Goal: Task Accomplishment & Management: Manage account settings

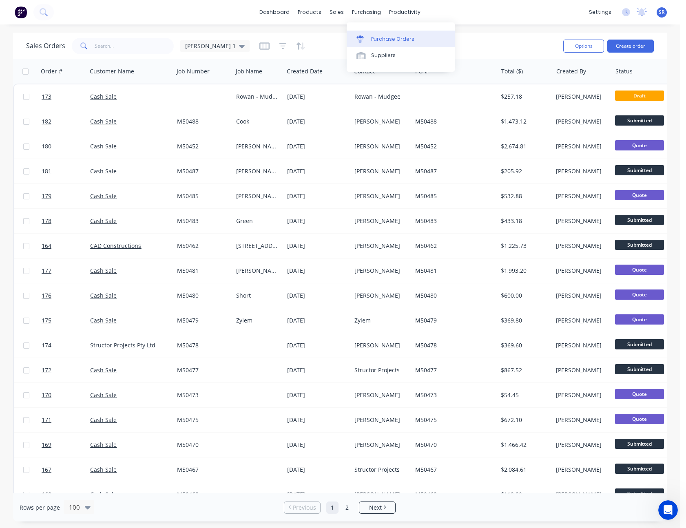
click at [377, 33] on link "Purchase Orders" at bounding box center [401, 39] width 108 height 16
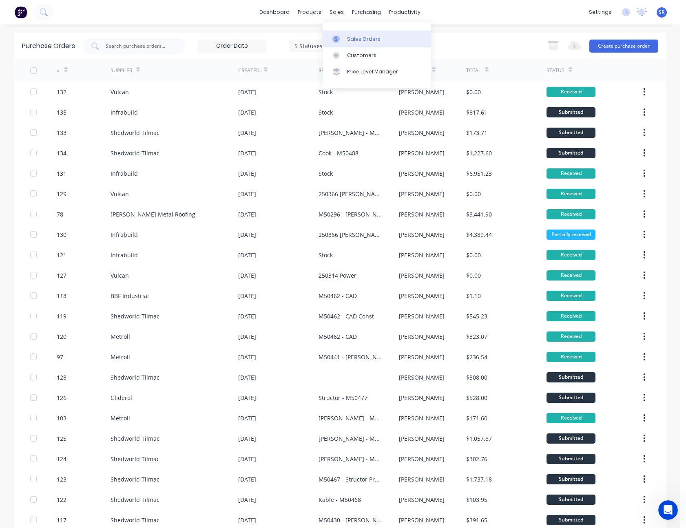
click at [355, 34] on link "Sales Orders" at bounding box center [377, 39] width 108 height 16
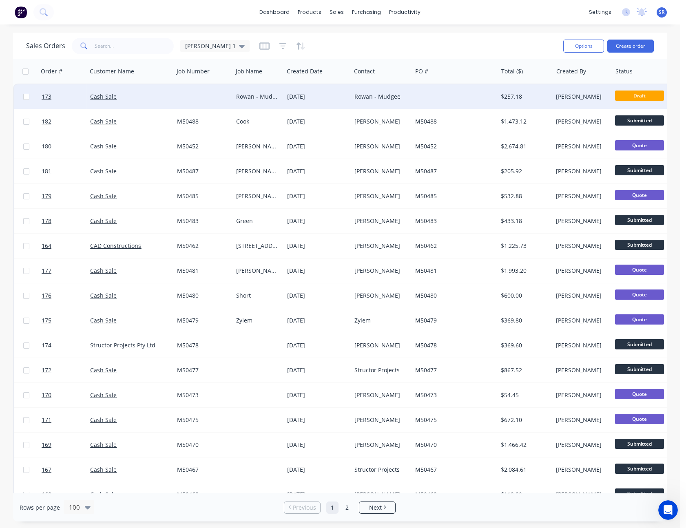
click at [392, 103] on div "Rowan - Mudgee" at bounding box center [381, 96] width 61 height 24
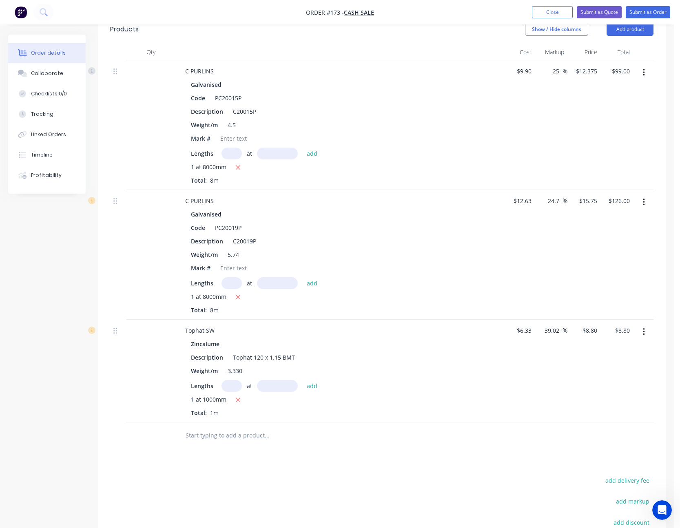
scroll to position [326, 0]
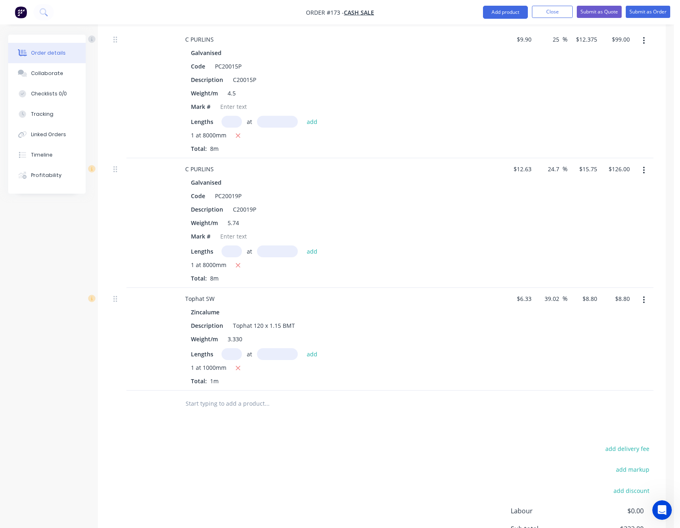
click at [234, 354] on input "text" at bounding box center [231, 354] width 20 height 12
type input "1"
type input "7500"
click at [303, 348] on button "add" at bounding box center [312, 353] width 19 height 11
click at [237, 380] on icon "button" at bounding box center [237, 381] width 5 height 7
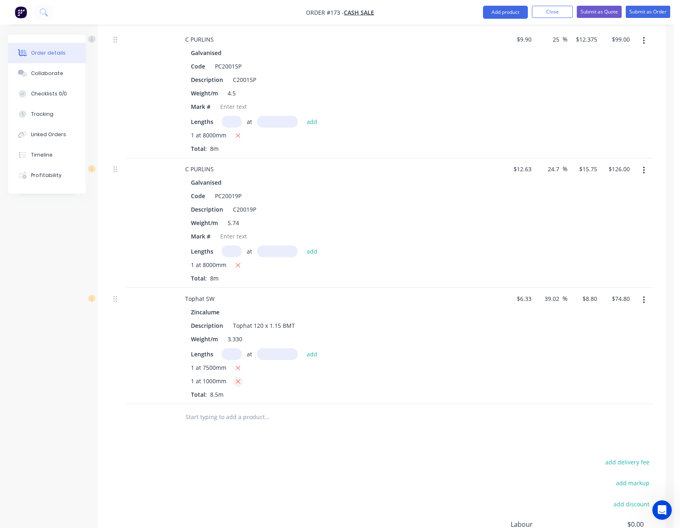
type input "$66.00"
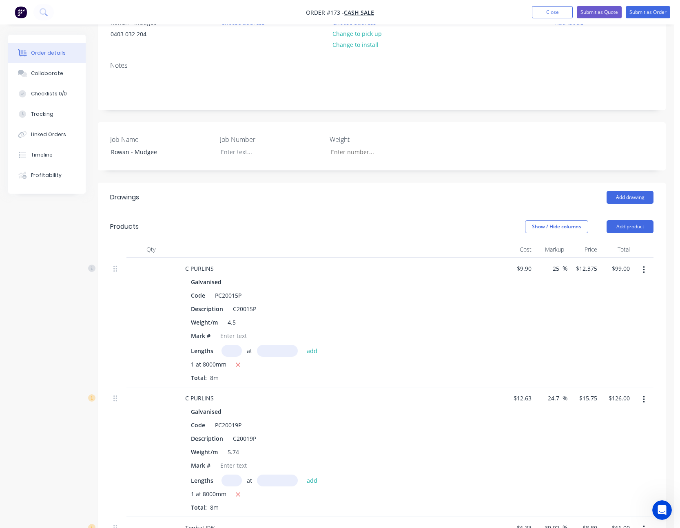
scroll to position [0, 0]
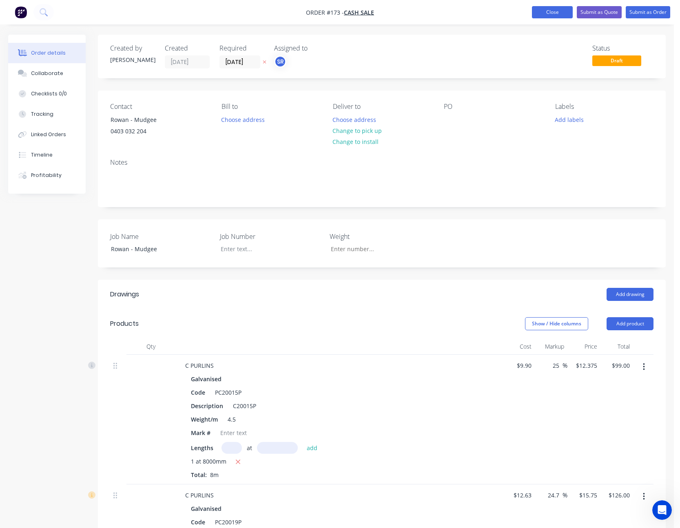
click at [565, 11] on button "Close" at bounding box center [552, 12] width 41 height 12
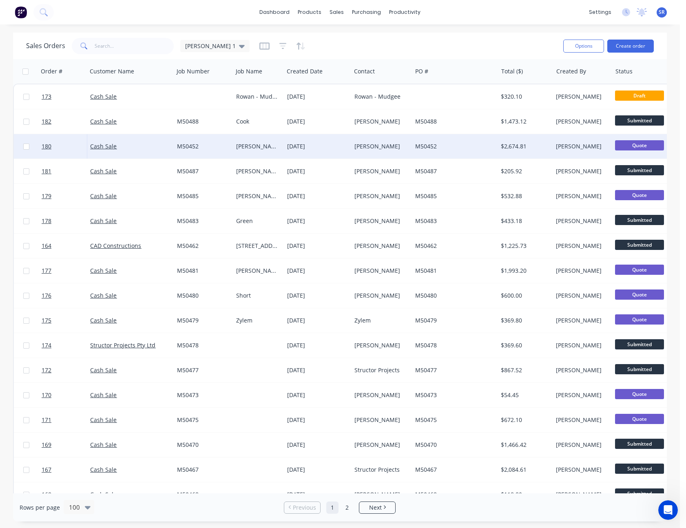
click at [327, 148] on div "[DATE]" at bounding box center [317, 146] width 61 height 8
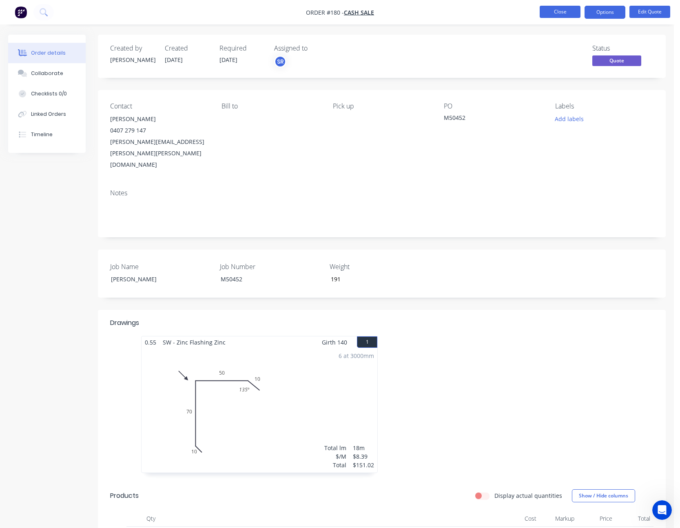
click at [557, 13] on button "Close" at bounding box center [560, 12] width 41 height 12
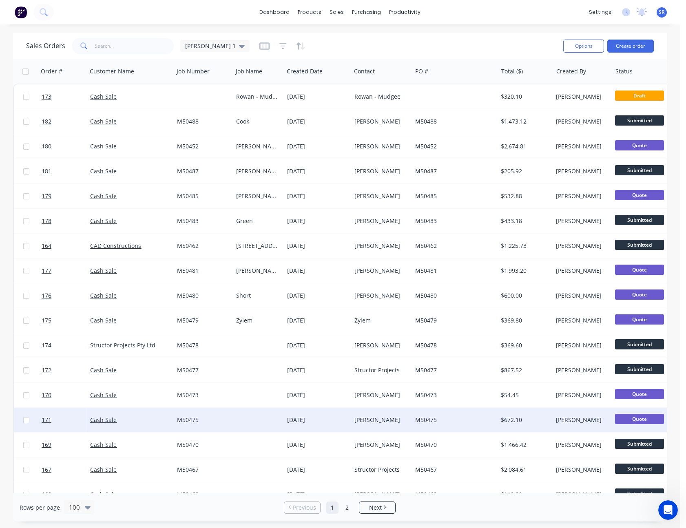
click at [452, 415] on div "M50475" at bounding box center [455, 420] width 86 height 24
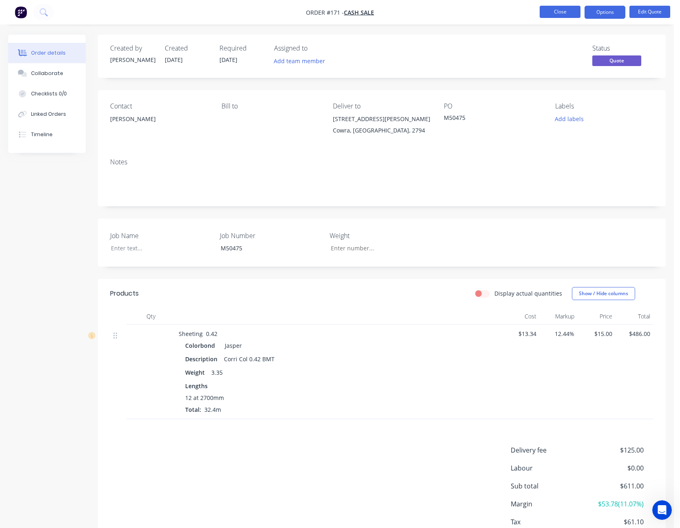
click at [573, 14] on button "Close" at bounding box center [560, 12] width 41 height 12
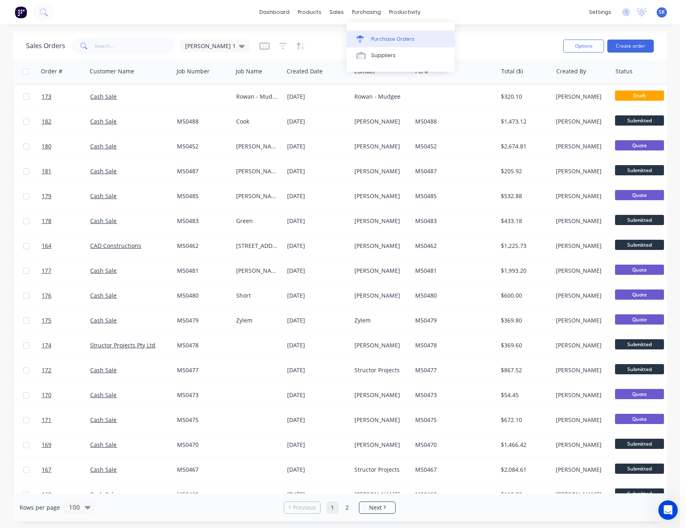
click at [380, 37] on div "Purchase Orders" at bounding box center [392, 38] width 43 height 7
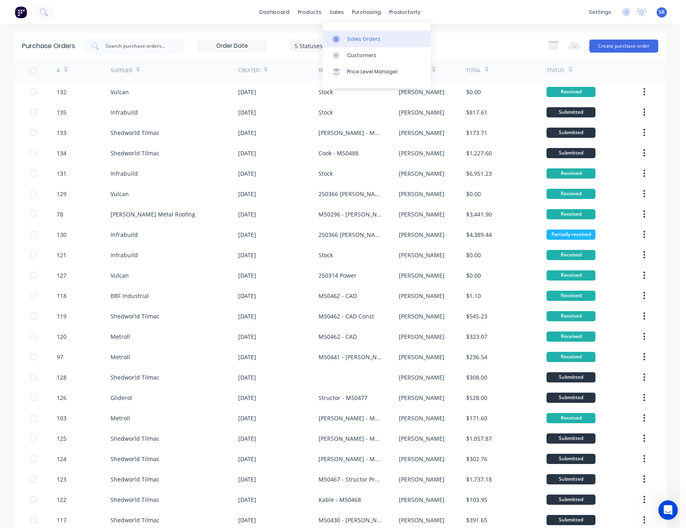
click at [355, 44] on link "Sales Orders" at bounding box center [377, 39] width 108 height 16
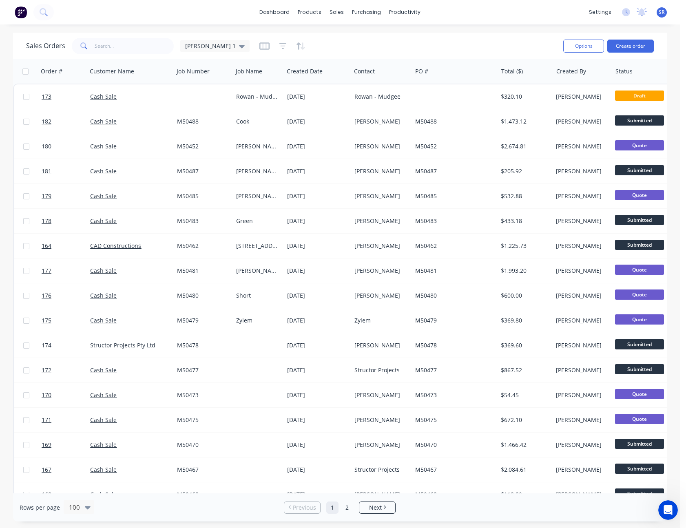
click at [663, 10] on span "SR" at bounding box center [662, 12] width 6 height 7
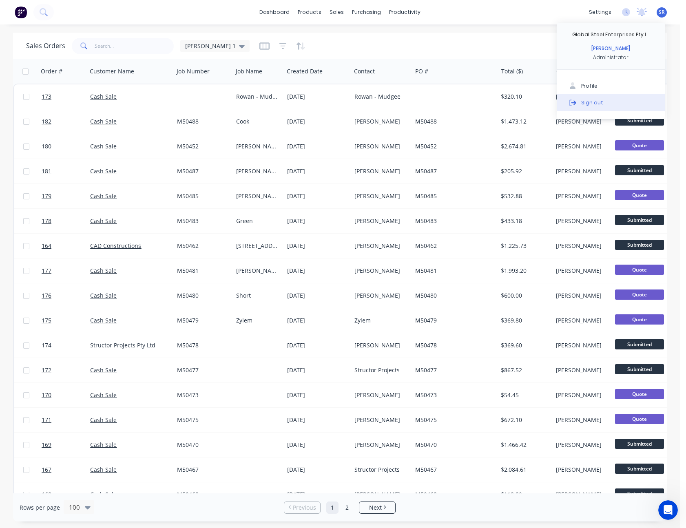
click at [598, 102] on div "Sign out" at bounding box center [592, 102] width 22 height 7
